Goal: Task Accomplishment & Management: Manage account settings

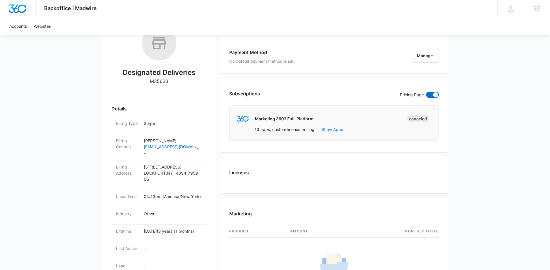
scroll to position [139, 0]
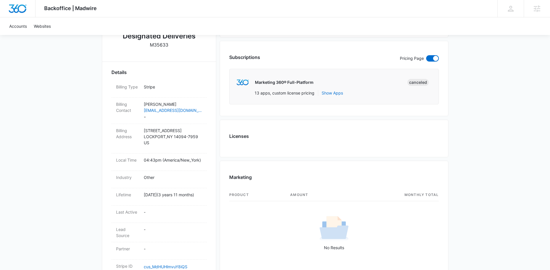
click at [509, 90] on div "Backoffice | Madwire Apps Settings [PERSON_NAME] Gulau [EMAIL_ADDRESS][PERSON_N…" at bounding box center [275, 221] width 550 height 721
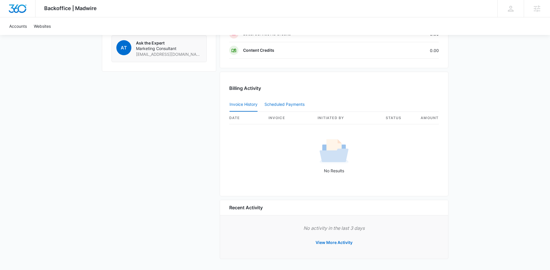
click at [286, 99] on button "Scheduled Payments 0" at bounding box center [286, 105] width 42 height 14
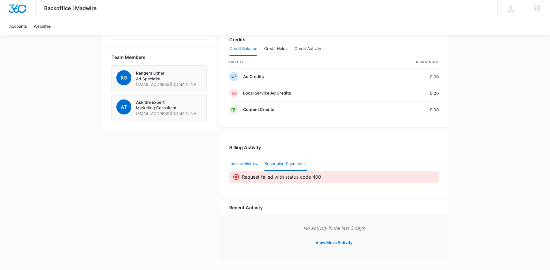
click at [255, 163] on button "Invoice History" at bounding box center [244, 164] width 28 height 14
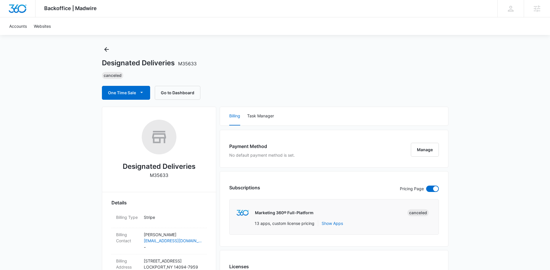
scroll to position [0, 0]
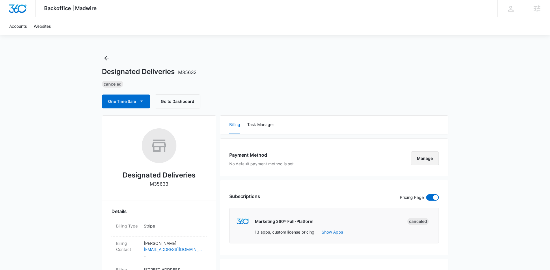
click at [430, 162] on button "Manage" at bounding box center [425, 158] width 28 height 14
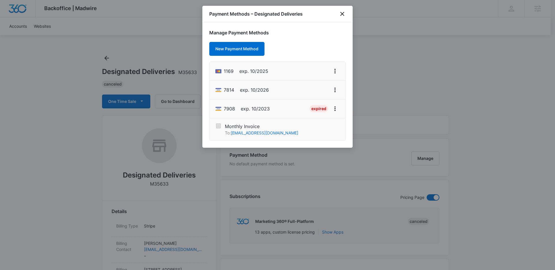
click at [347, 19] on div "Payment Methods – Designated Deliveries" at bounding box center [277, 14] width 150 height 16
click at [341, 19] on div "Payment Methods – Designated Deliveries" at bounding box center [277, 14] width 150 height 16
click at [343, 13] on icon "close" at bounding box center [341, 13] width 7 height 7
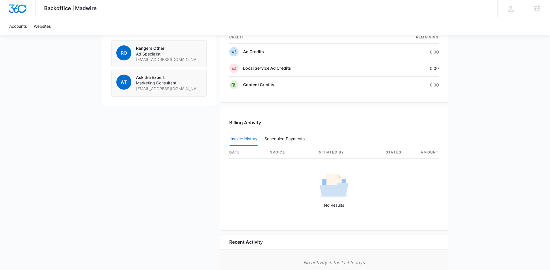
scroll to position [451, 0]
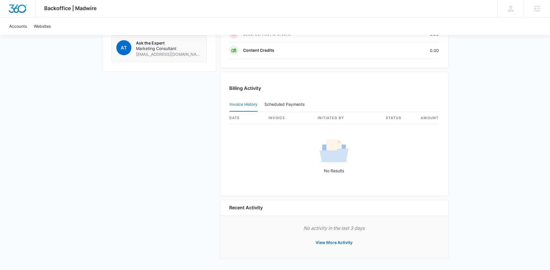
click at [274, 117] on th "invoice" at bounding box center [288, 118] width 49 height 12
click at [282, 110] on button "Scheduled Payments 0" at bounding box center [286, 105] width 42 height 14
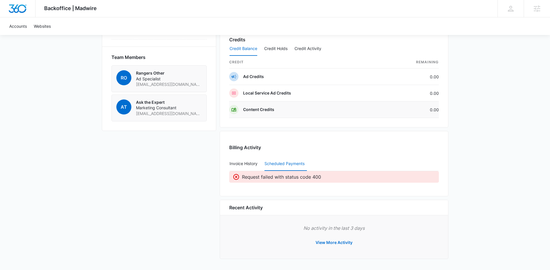
scroll to position [392, 0]
click at [243, 163] on button "Invoice History" at bounding box center [244, 164] width 28 height 14
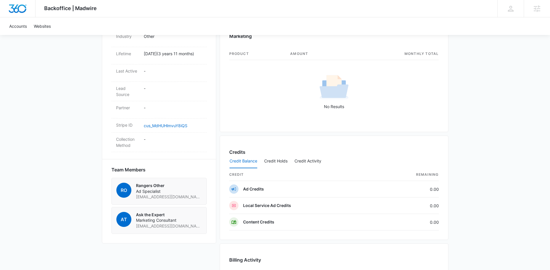
scroll to position [371, 0]
